Goal: Navigation & Orientation: Find specific page/section

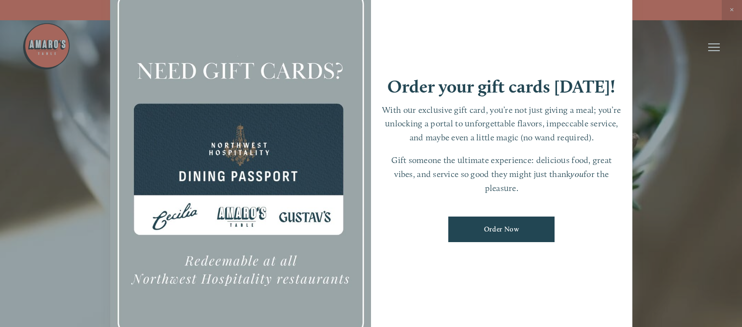
click at [701, 183] on div at bounding box center [371, 163] width 742 height 327
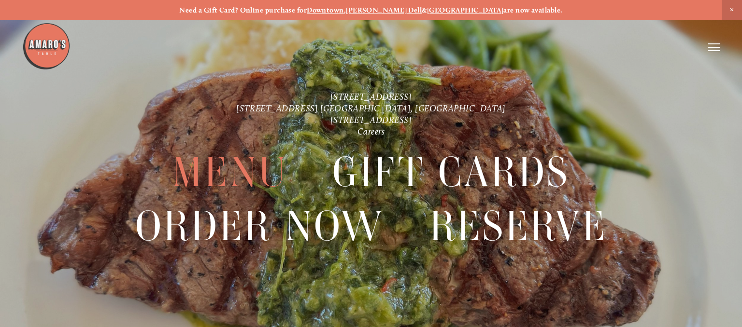
click at [229, 177] on span "Menu" at bounding box center [229, 172] width 115 height 54
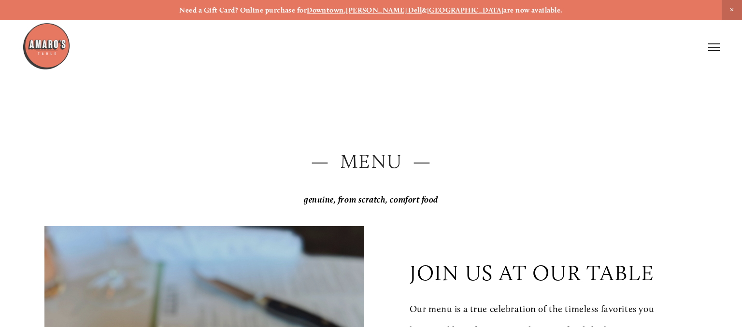
click at [236, 173] on h2 "— Menu —" at bounding box center [370, 162] width 653 height 28
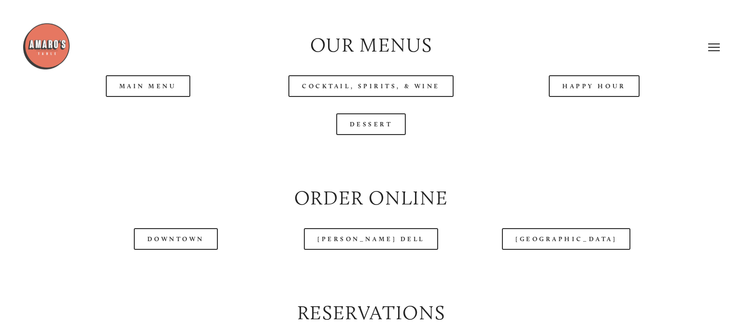
scroll to position [1020, 0]
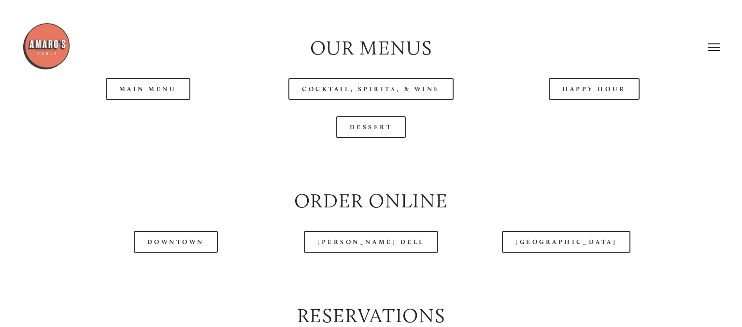
click at [167, 91] on header "Menu Order Now Visit Gallery 0" at bounding box center [370, 47] width 697 height 94
click at [125, 99] on link "Main Menu" at bounding box center [148, 89] width 84 height 22
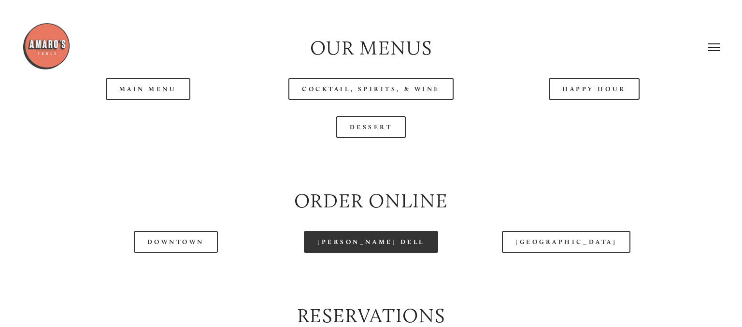
click at [370, 240] on link "[PERSON_NAME] Dell" at bounding box center [371, 242] width 134 height 22
